Goal: Information Seeking & Learning: Check status

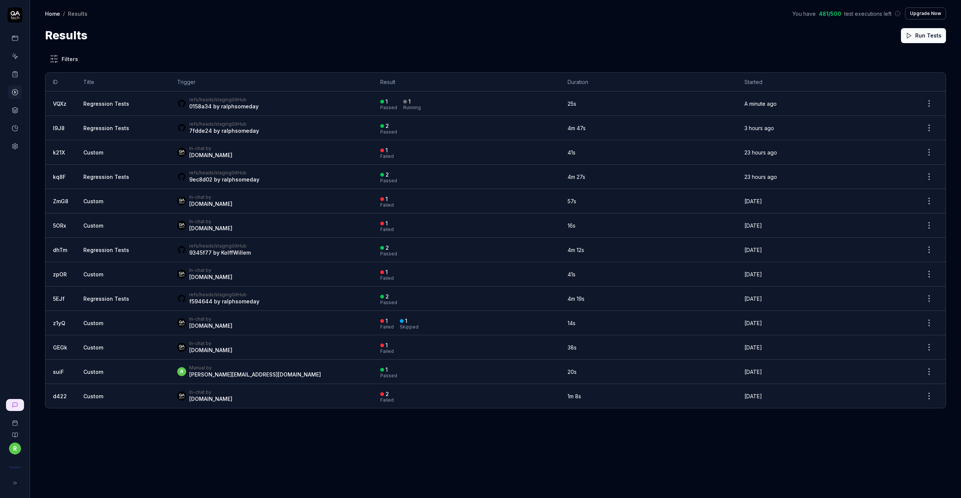
click at [932, 15] on button "Upgrade Now" at bounding box center [925, 14] width 41 height 12
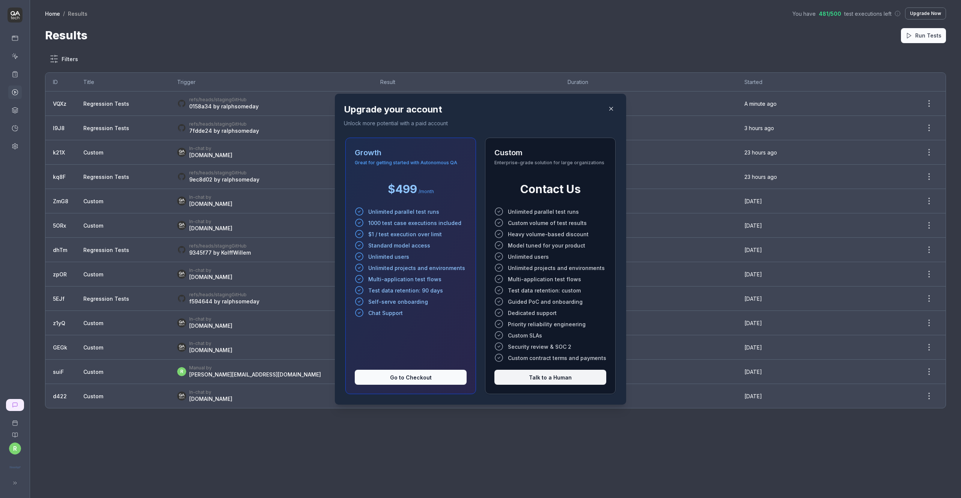
click at [608, 109] on icon "button" at bounding box center [611, 108] width 7 height 7
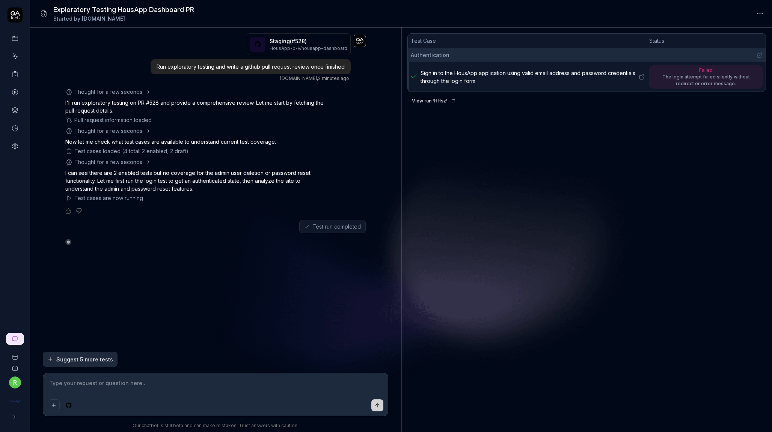
click at [438, 79] on span "Sign in to the HousApp application using valid email address and password crede…" at bounding box center [528, 77] width 217 height 16
type textarea "*"
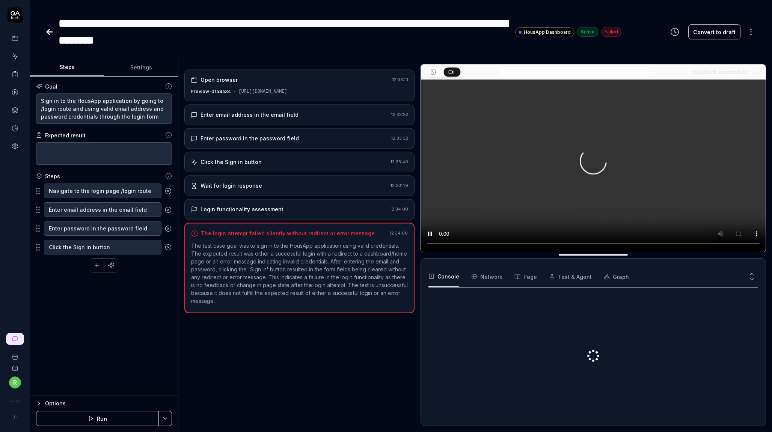
type textarea "*"
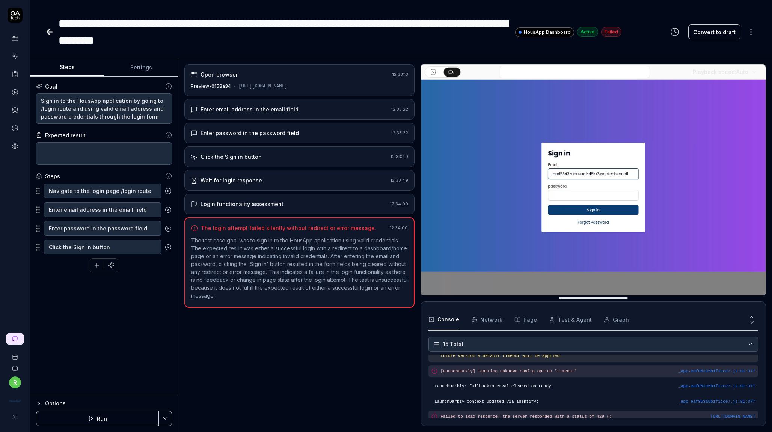
scroll to position [179, 0]
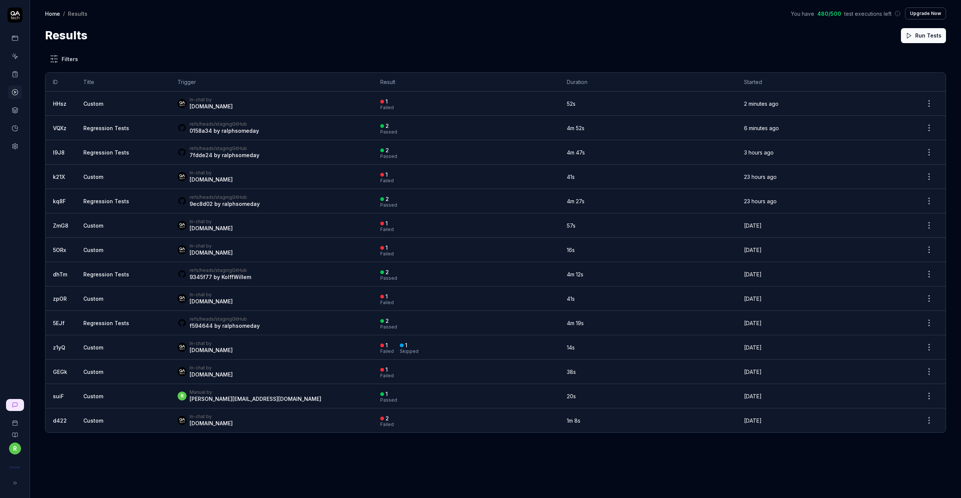
click at [108, 107] on td "Custom" at bounding box center [123, 104] width 94 height 24
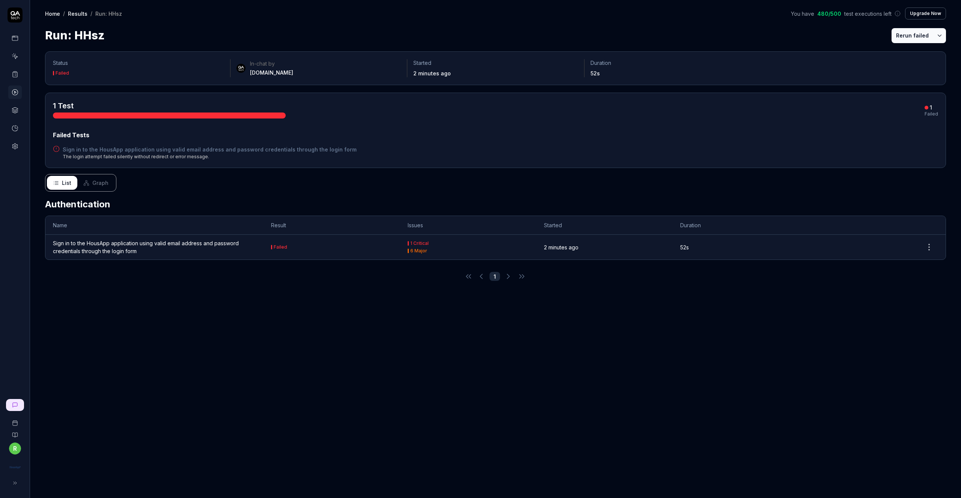
click at [156, 242] on div "Sign in to the HousApp application using valid email address and password crede…" at bounding box center [154, 247] width 203 height 16
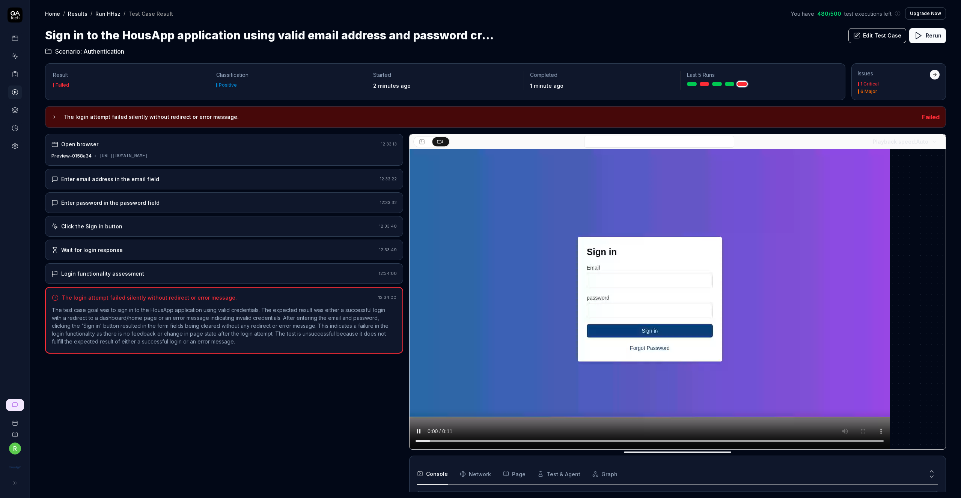
scroll to position [173, 0]
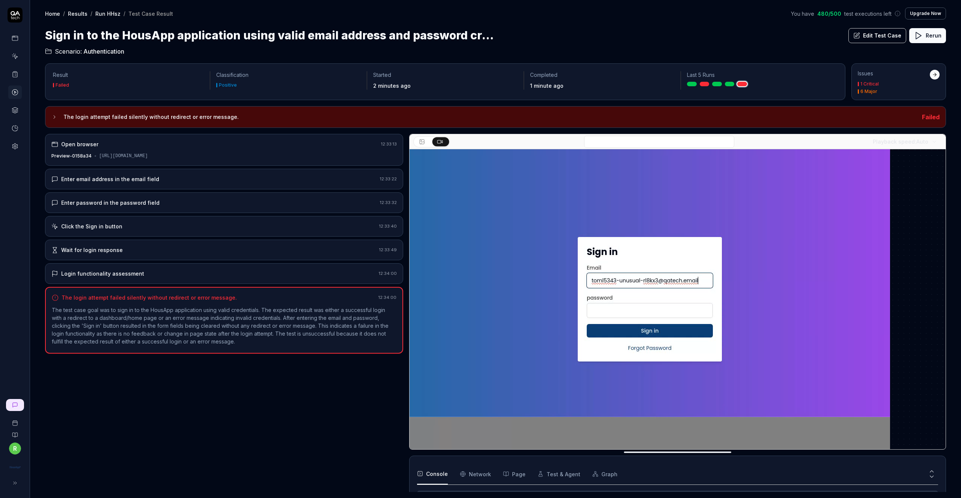
click at [148, 157] on div "[URL][DOMAIN_NAME]" at bounding box center [123, 156] width 49 height 7
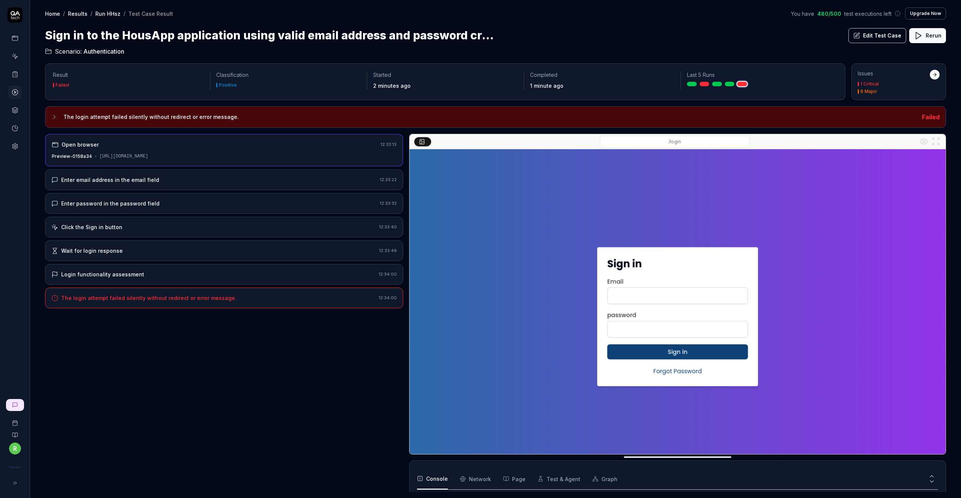
scroll to position [29, 0]
